Goal: Information Seeking & Learning: Learn about a topic

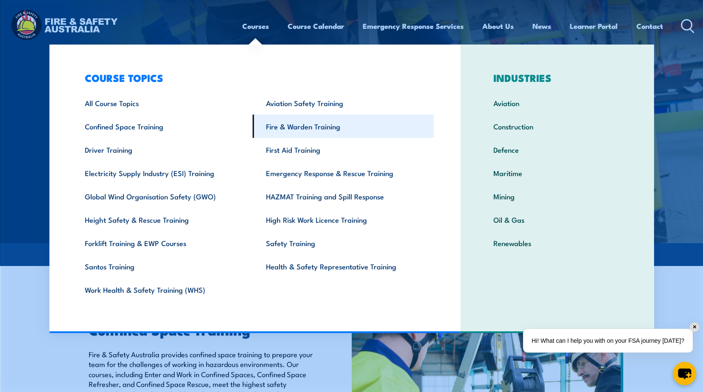
click at [307, 129] on link "Fire & Warden Training" at bounding box center [343, 126] width 181 height 23
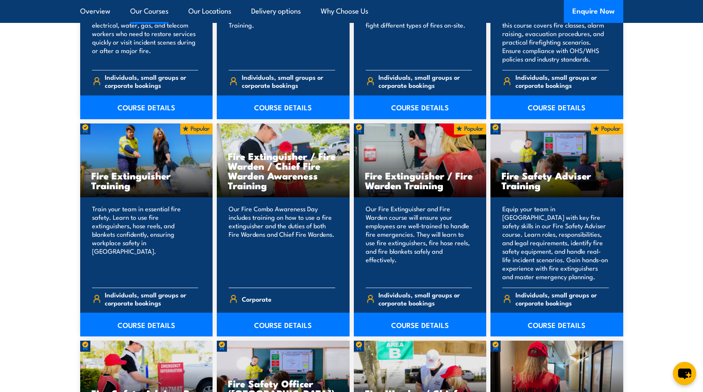
scroll to position [848, 0]
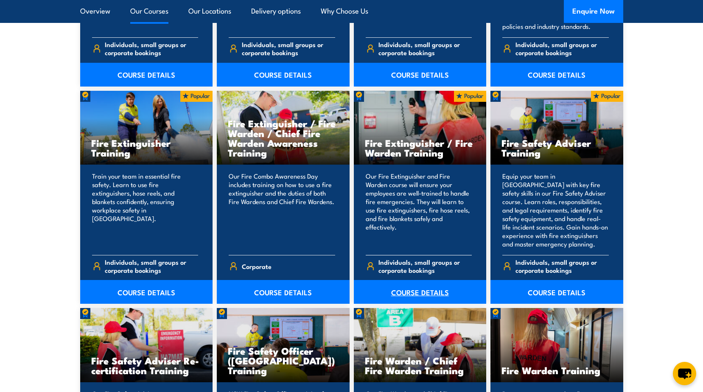
click at [425, 291] on link "COURSE DETAILS" at bounding box center [420, 292] width 133 height 24
